Goal: Find specific page/section: Find specific page/section

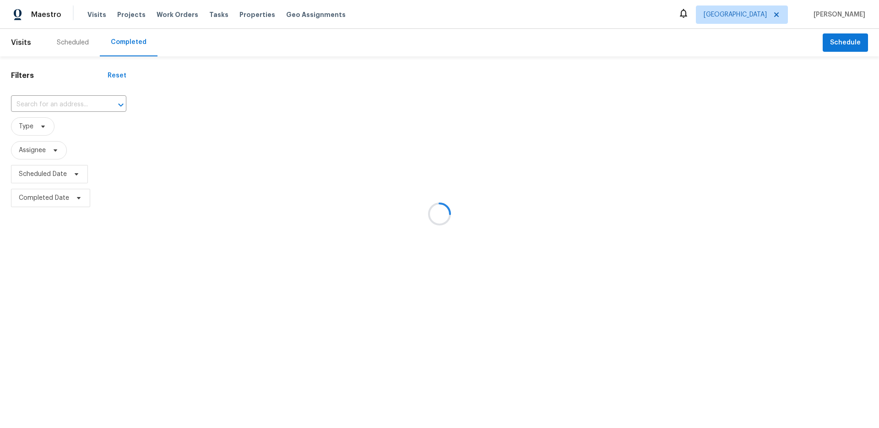
click at [766, 16] on div at bounding box center [439, 214] width 879 height 428
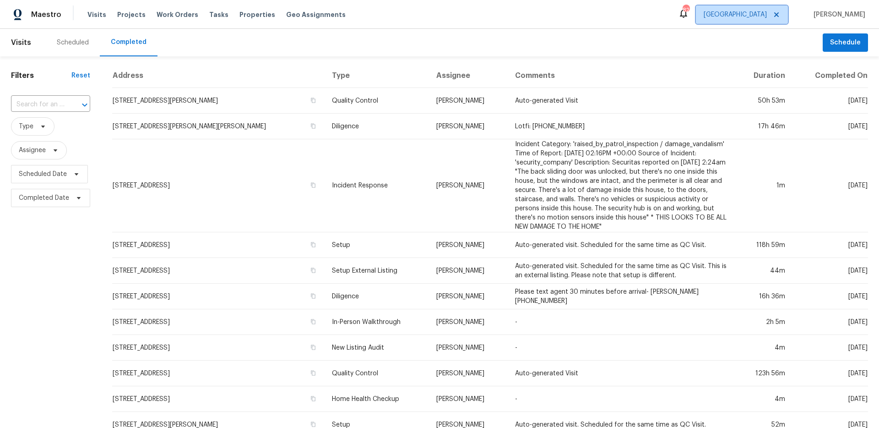
click at [766, 16] on span "[GEOGRAPHIC_DATA]" at bounding box center [735, 14] width 63 height 9
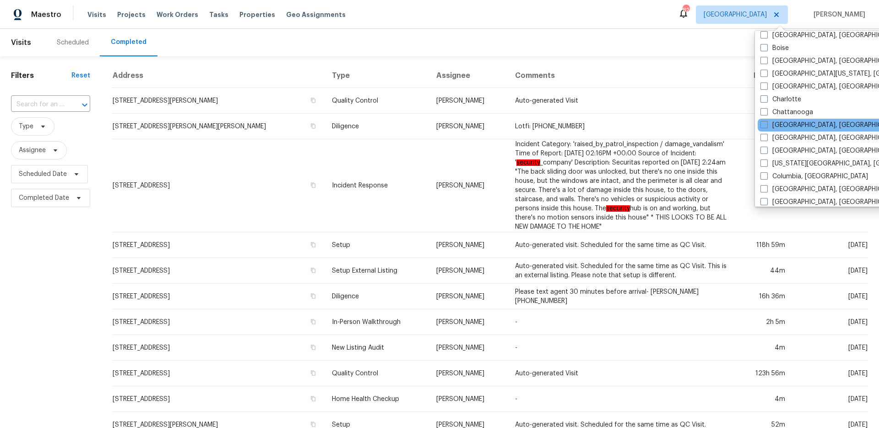
scroll to position [71, 0]
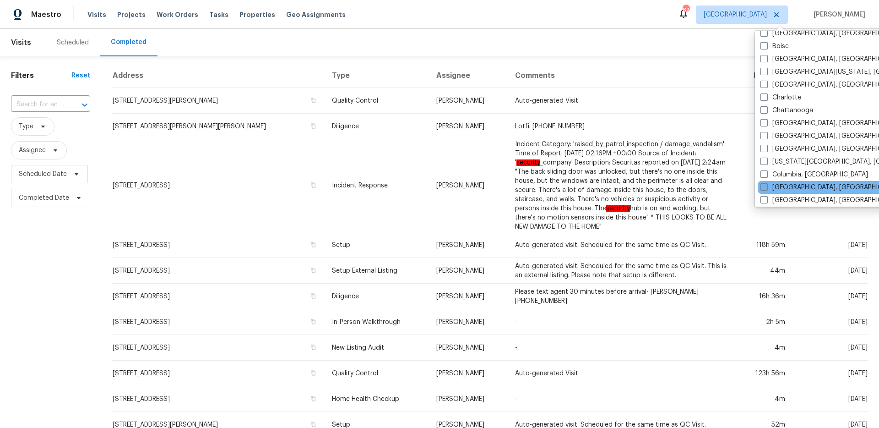
click at [764, 184] on span at bounding box center [763, 186] width 7 height 7
click at [764, 184] on input "[GEOGRAPHIC_DATA], [GEOGRAPHIC_DATA]" at bounding box center [763, 186] width 6 height 6
checkbox input "true"
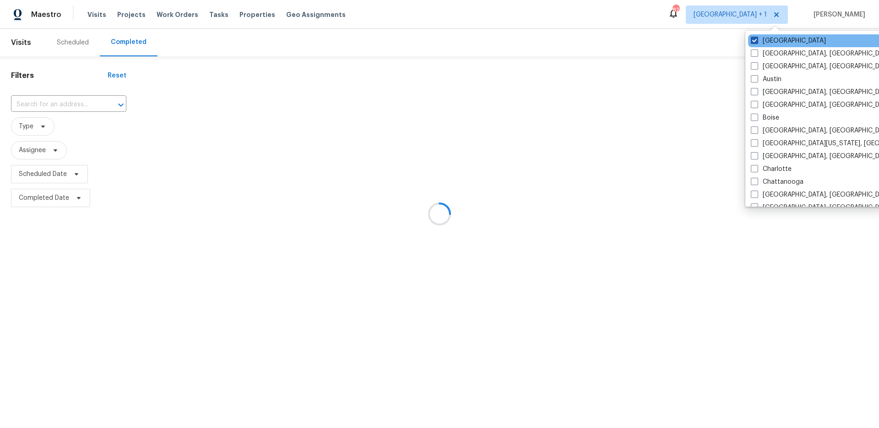
click at [763, 41] on label "[GEOGRAPHIC_DATA]" at bounding box center [788, 40] width 75 height 9
click at [757, 41] on input "[GEOGRAPHIC_DATA]" at bounding box center [754, 39] width 6 height 6
checkbox input "false"
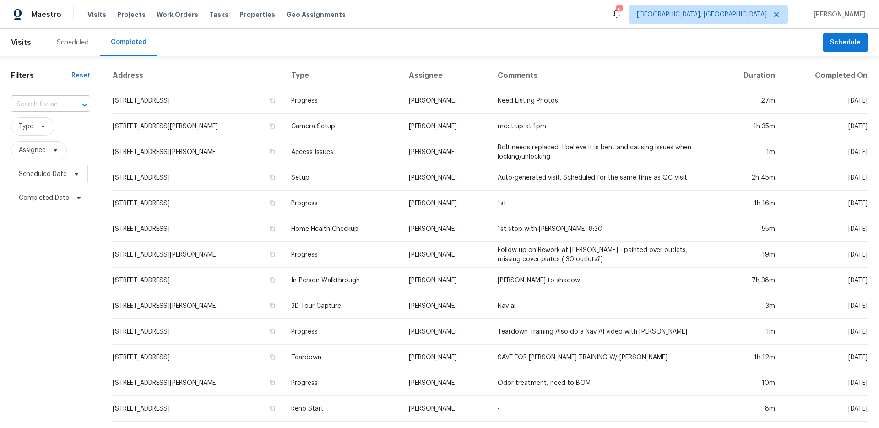
click at [68, 99] on div at bounding box center [78, 104] width 24 height 13
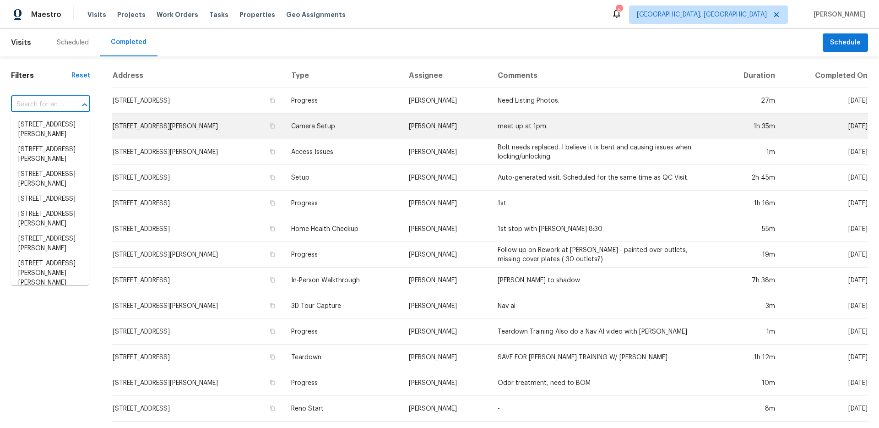
paste input "[STREET_ADDRESS][PERSON_NAME]"
type input "[STREET_ADDRESS][PERSON_NAME]"
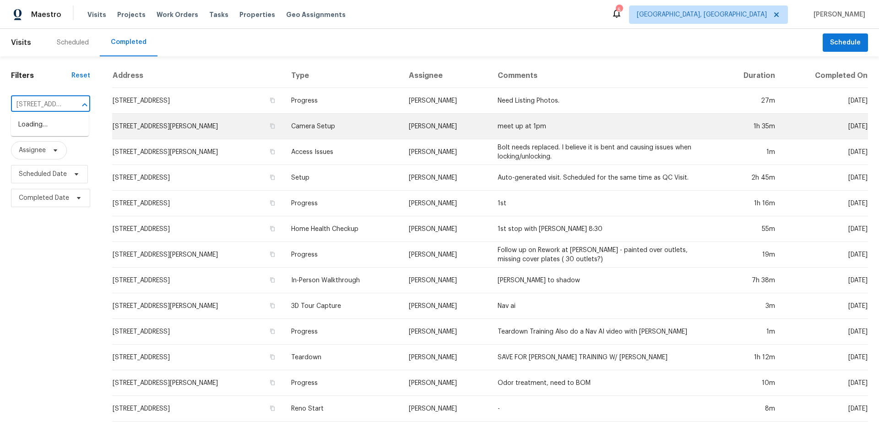
scroll to position [0, 5]
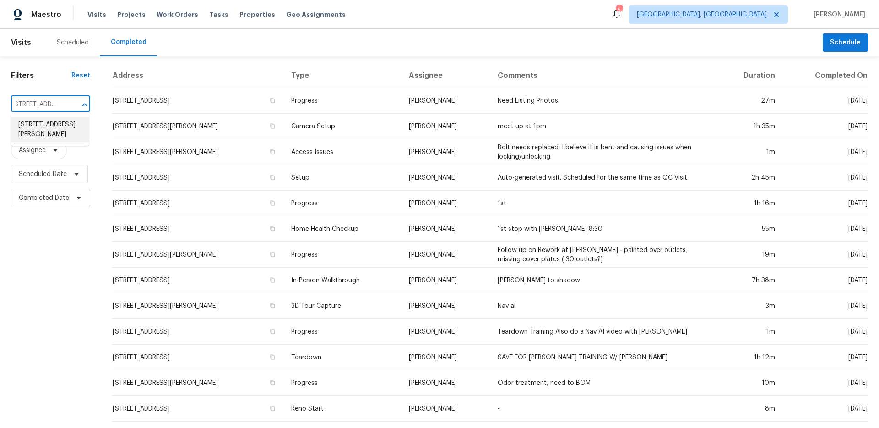
click at [51, 135] on li "[STREET_ADDRESS][PERSON_NAME]" at bounding box center [50, 129] width 78 height 25
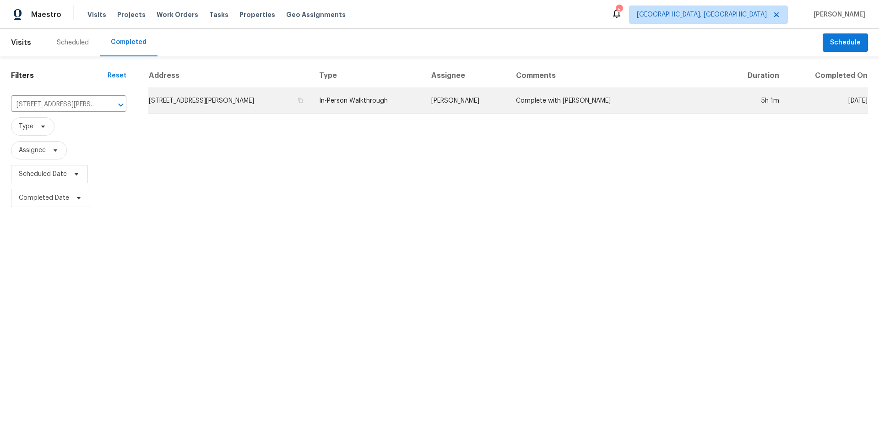
click at [372, 107] on td "In-Person Walkthrough" at bounding box center [368, 101] width 112 height 26
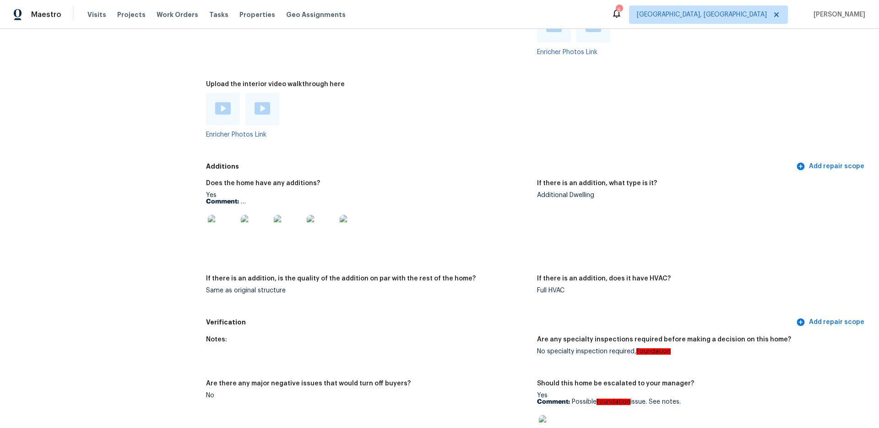
scroll to position [1750, 0]
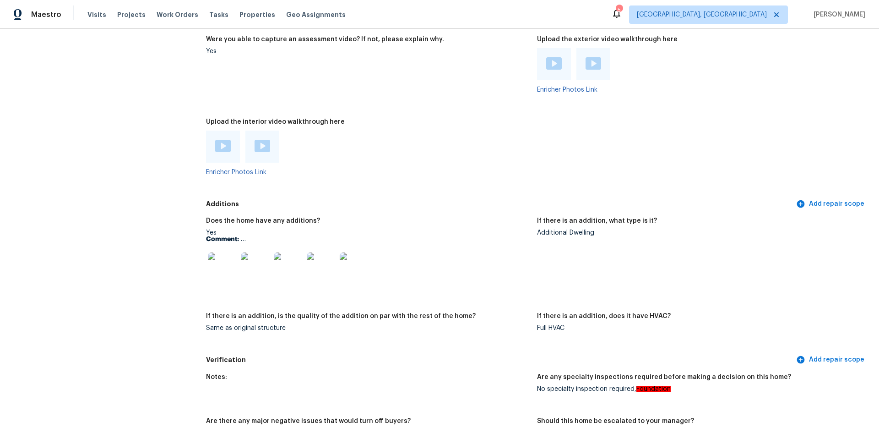
click at [210, 266] on img at bounding box center [222, 266] width 29 height 29
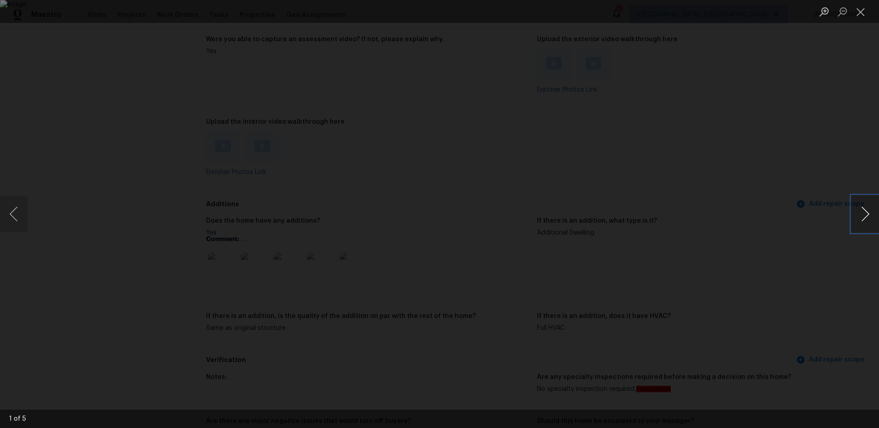
click at [863, 219] on button "Next image" at bounding box center [864, 213] width 27 height 37
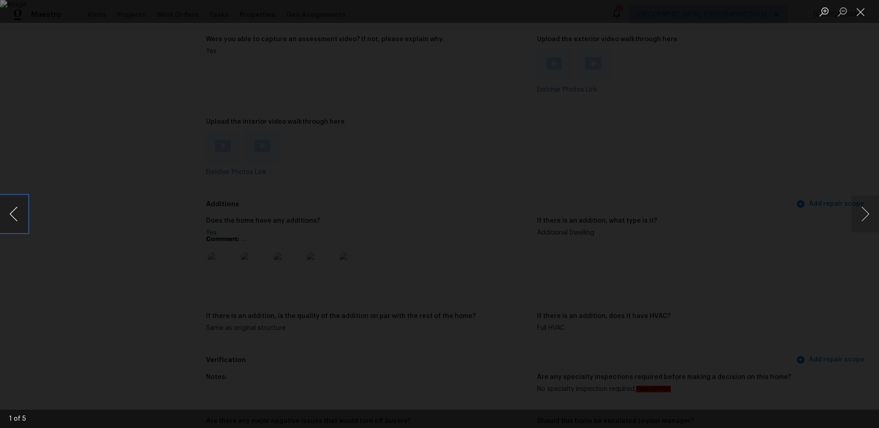
click at [25, 220] on button "Previous image" at bounding box center [13, 213] width 27 height 37
click at [24, 220] on button "Previous image" at bounding box center [13, 213] width 27 height 37
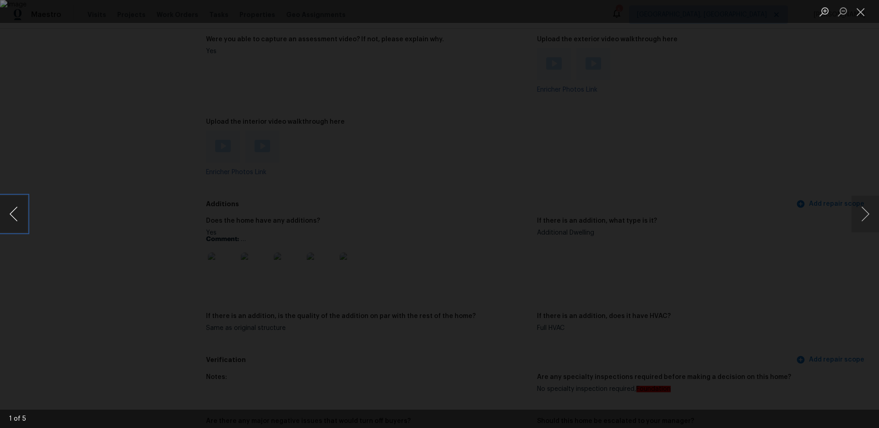
click at [24, 220] on button "Previous image" at bounding box center [13, 213] width 27 height 37
click at [860, 16] on button "Close lightbox" at bounding box center [860, 12] width 18 height 16
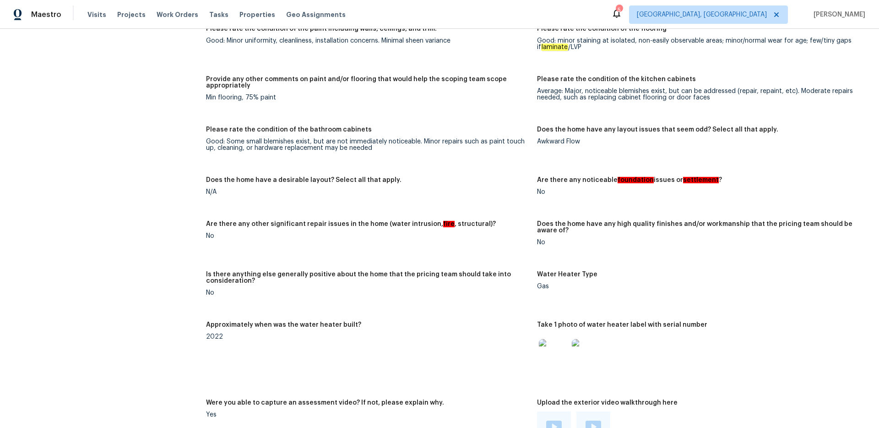
scroll to position [1580, 0]
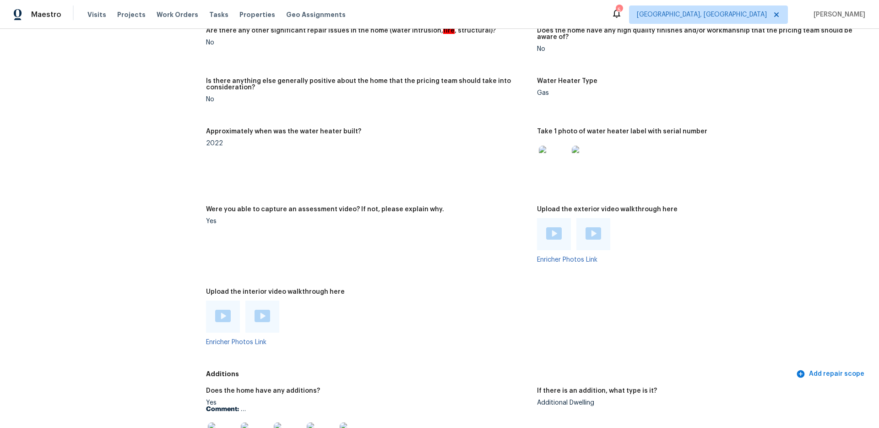
click at [222, 313] on img at bounding box center [223, 315] width 16 height 12
click at [261, 313] on img at bounding box center [263, 315] width 16 height 12
